Goal: Navigation & Orientation: Find specific page/section

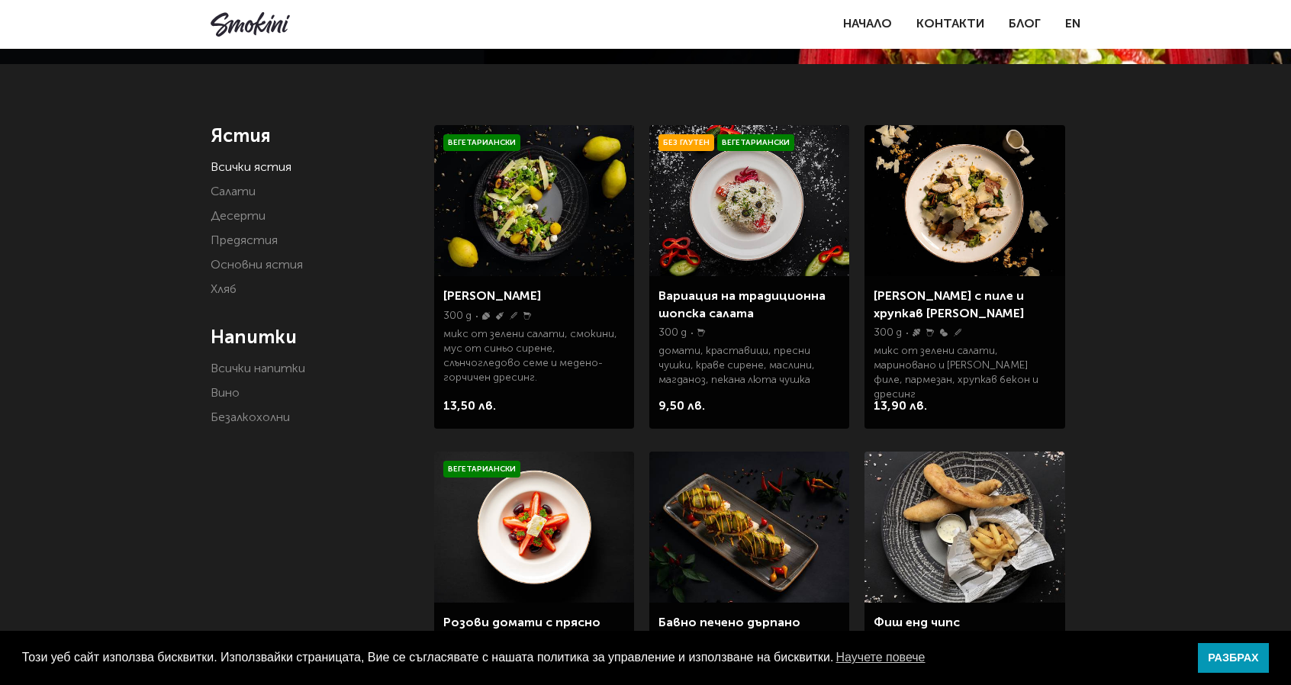
scroll to position [233, 0]
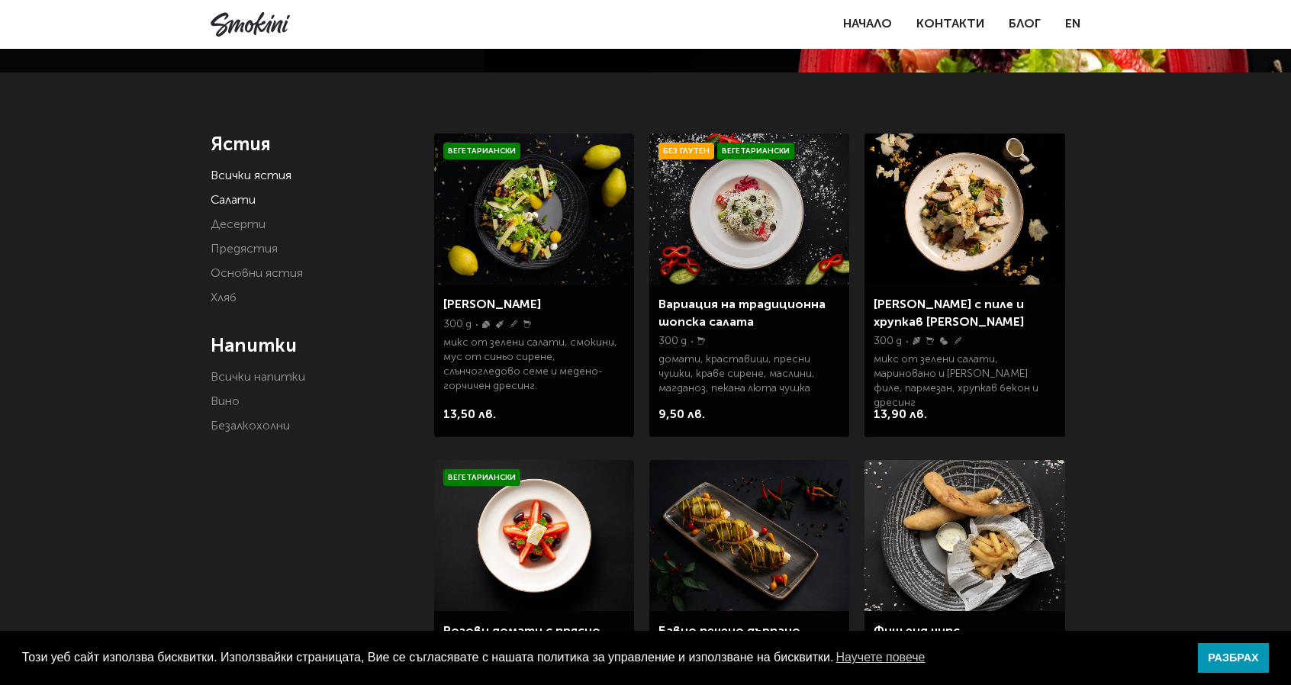
click at [229, 201] on link "Салати" at bounding box center [233, 201] width 45 height 12
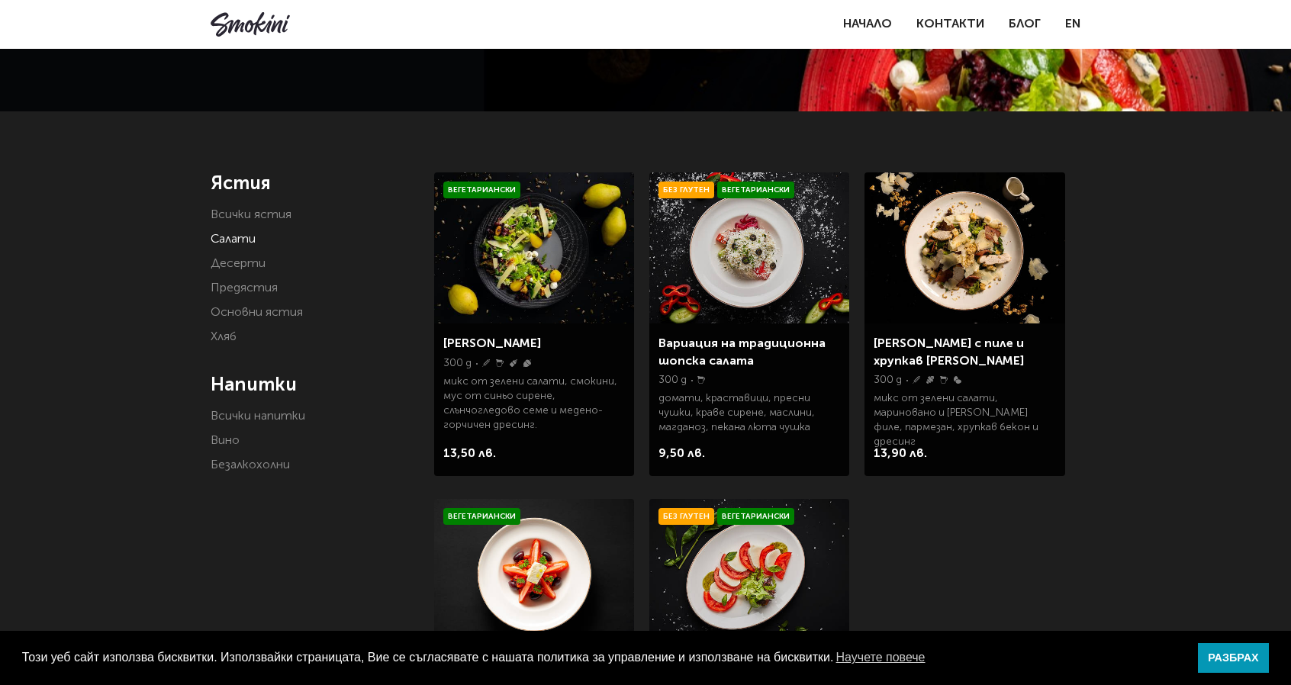
scroll to position [193, 0]
click at [246, 295] on link "Предястия" at bounding box center [244, 289] width 67 height 12
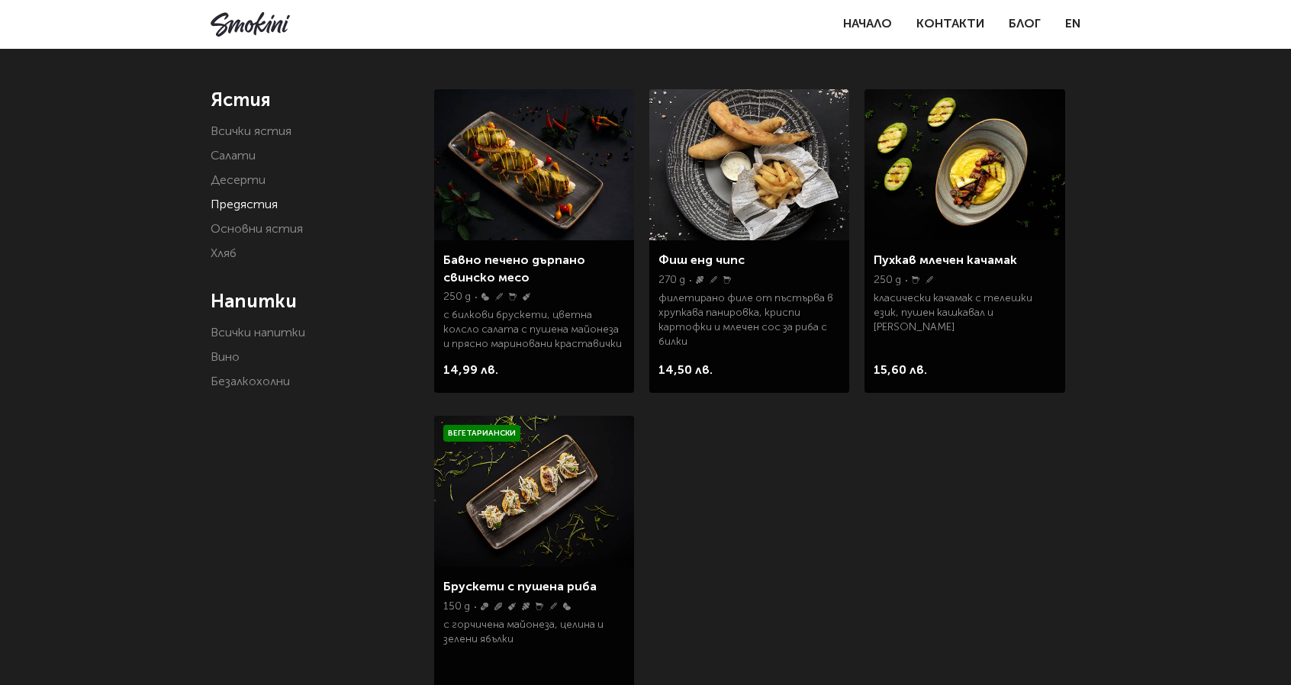
scroll to position [287, 0]
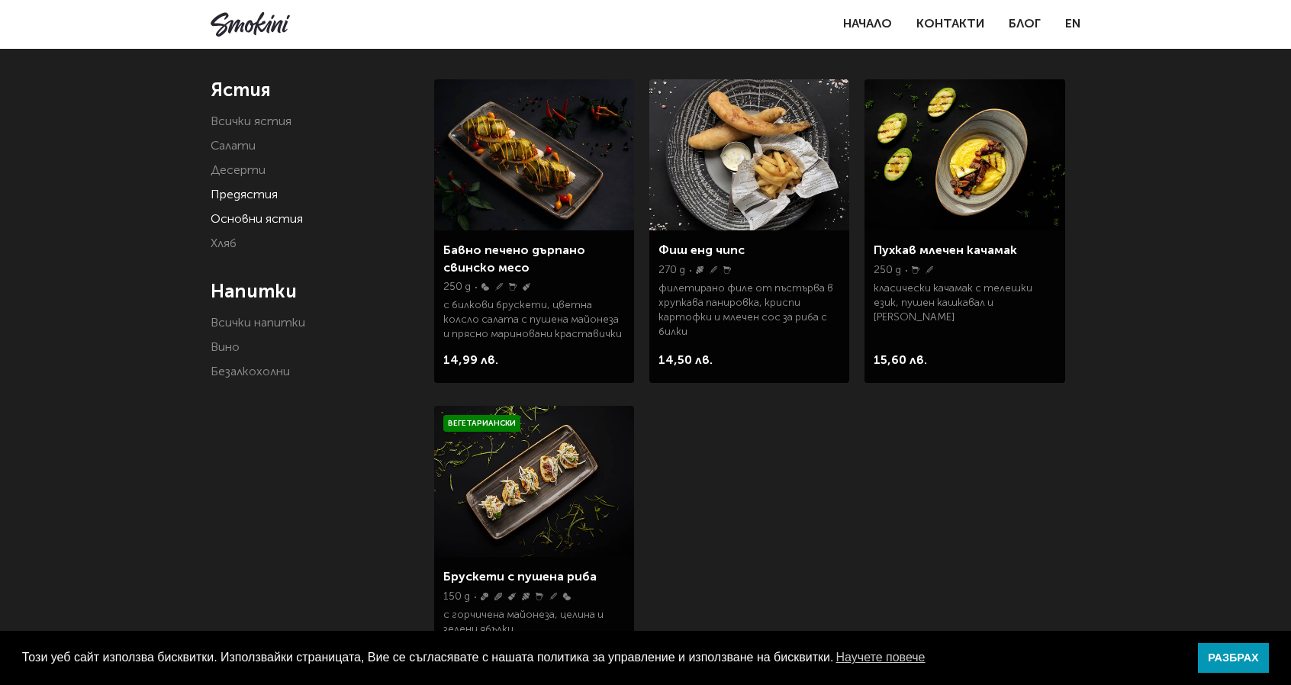
click at [294, 216] on link "Основни ястия" at bounding box center [257, 220] width 92 height 12
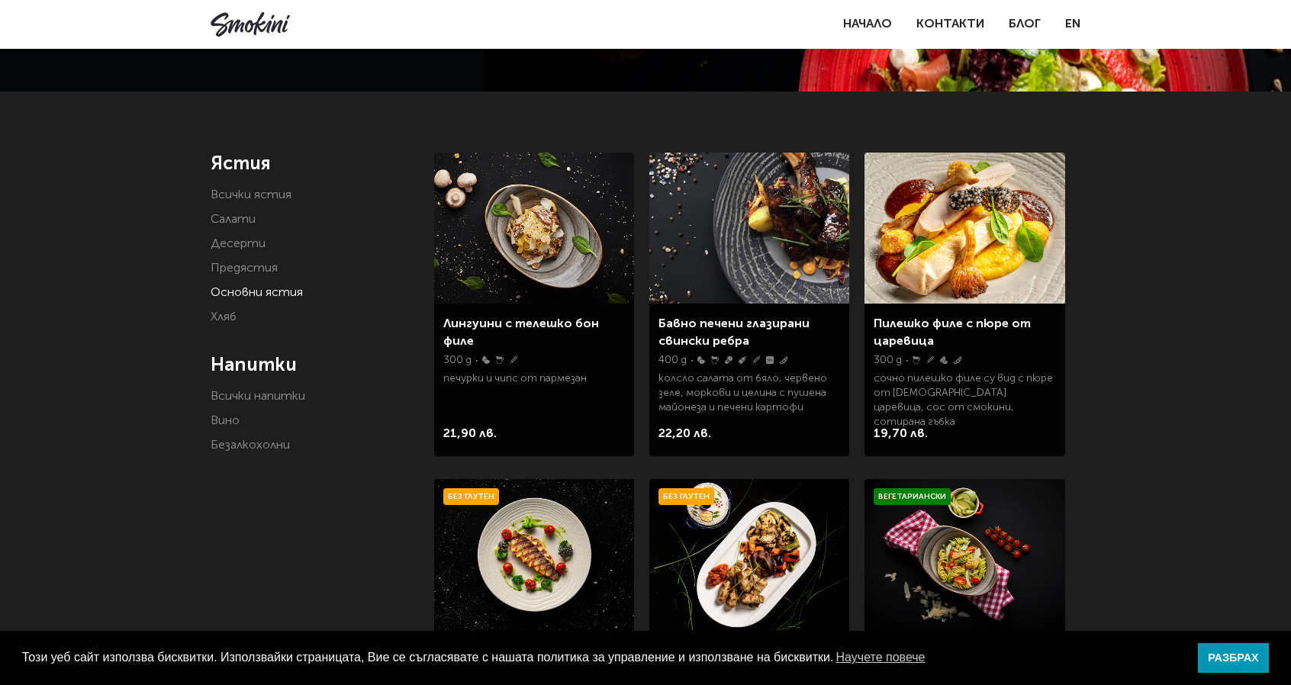
scroll to position [213, 0]
click at [218, 244] on link "Десерти" at bounding box center [238, 245] width 55 height 12
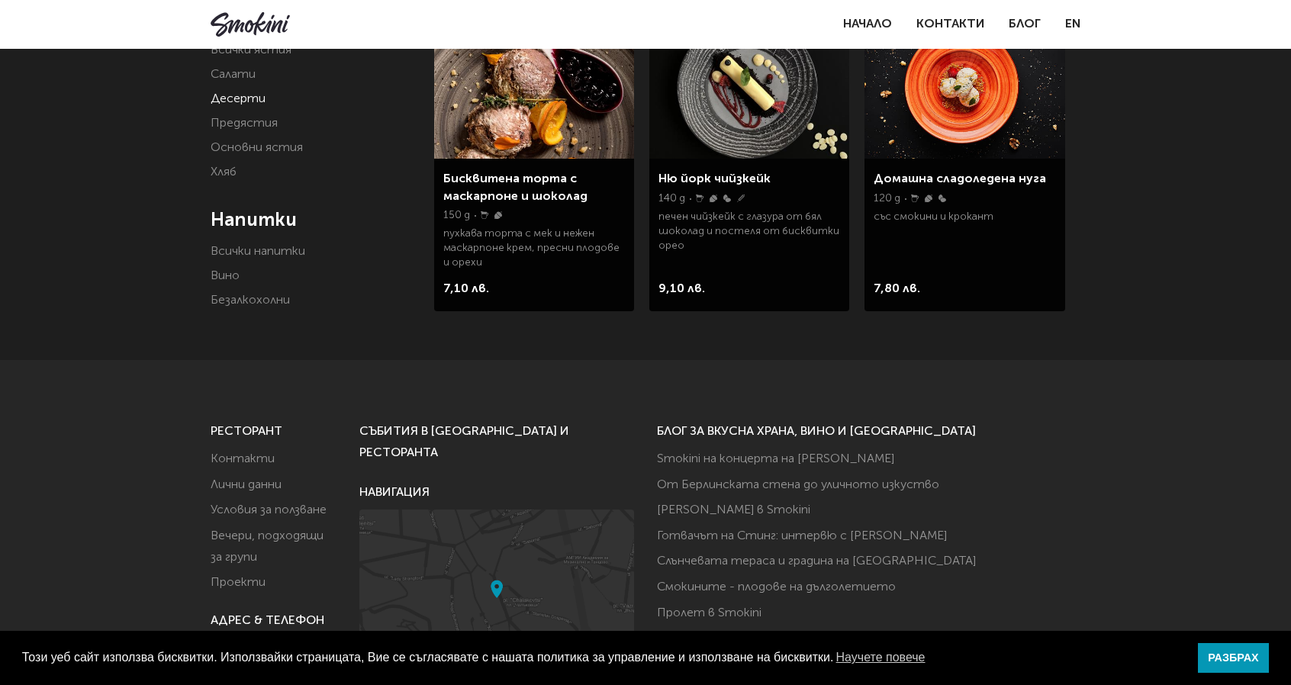
scroll to position [359, 0]
